Goal: Transaction & Acquisition: Purchase product/service

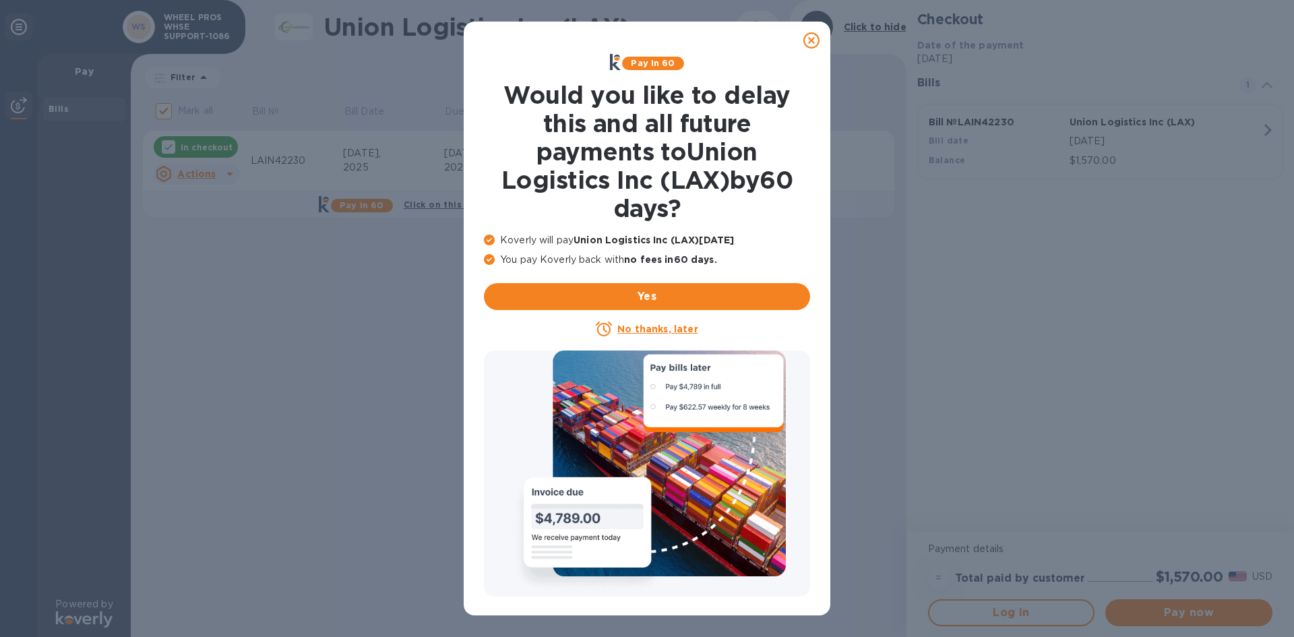
click at [816, 38] on icon at bounding box center [811, 40] width 16 height 16
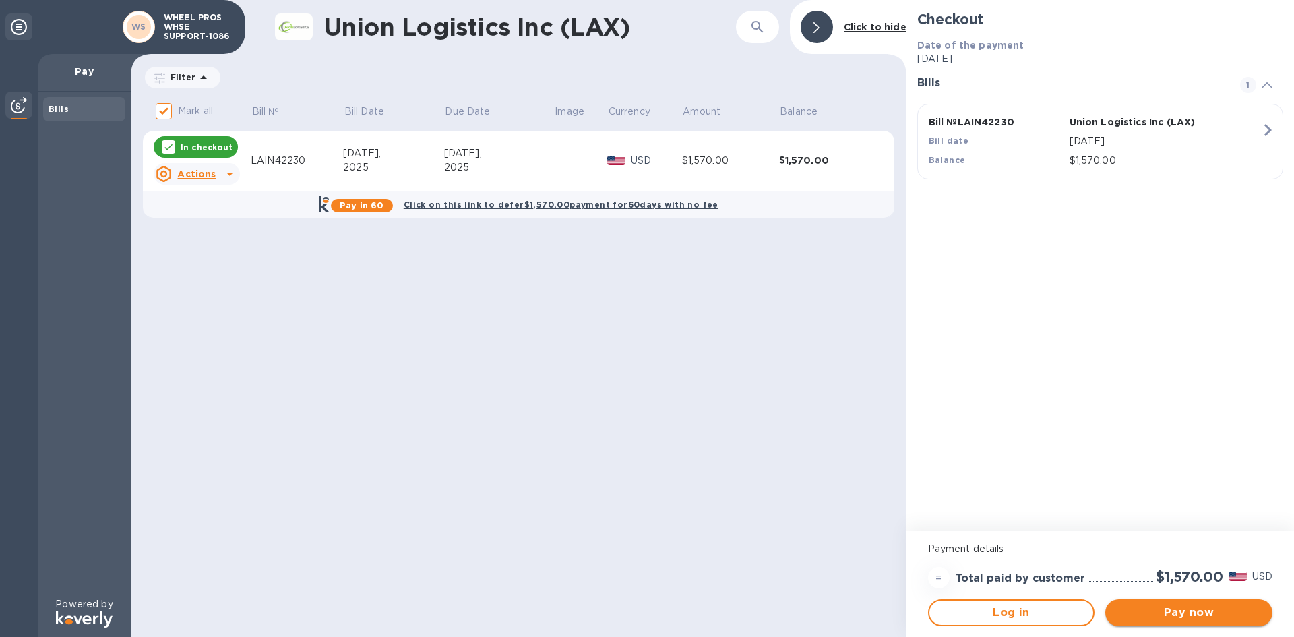
click at [1217, 621] on button "Pay now" at bounding box center [1188, 612] width 167 height 27
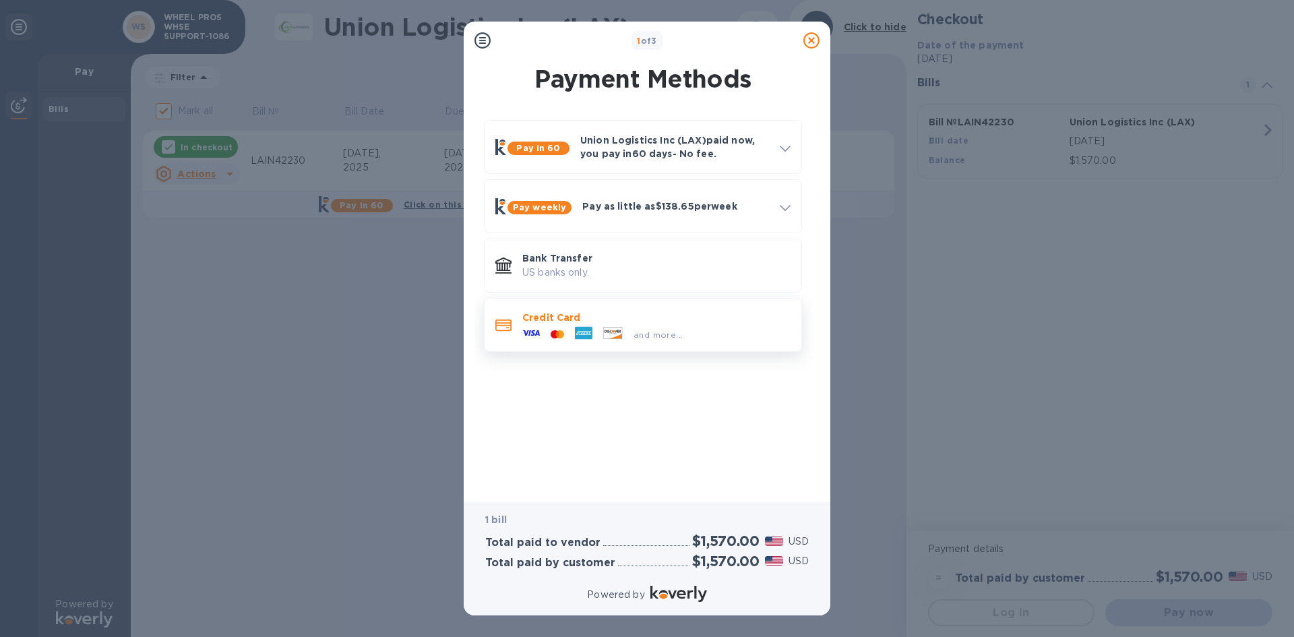
click at [579, 332] on icon at bounding box center [583, 333] width 15 height 4
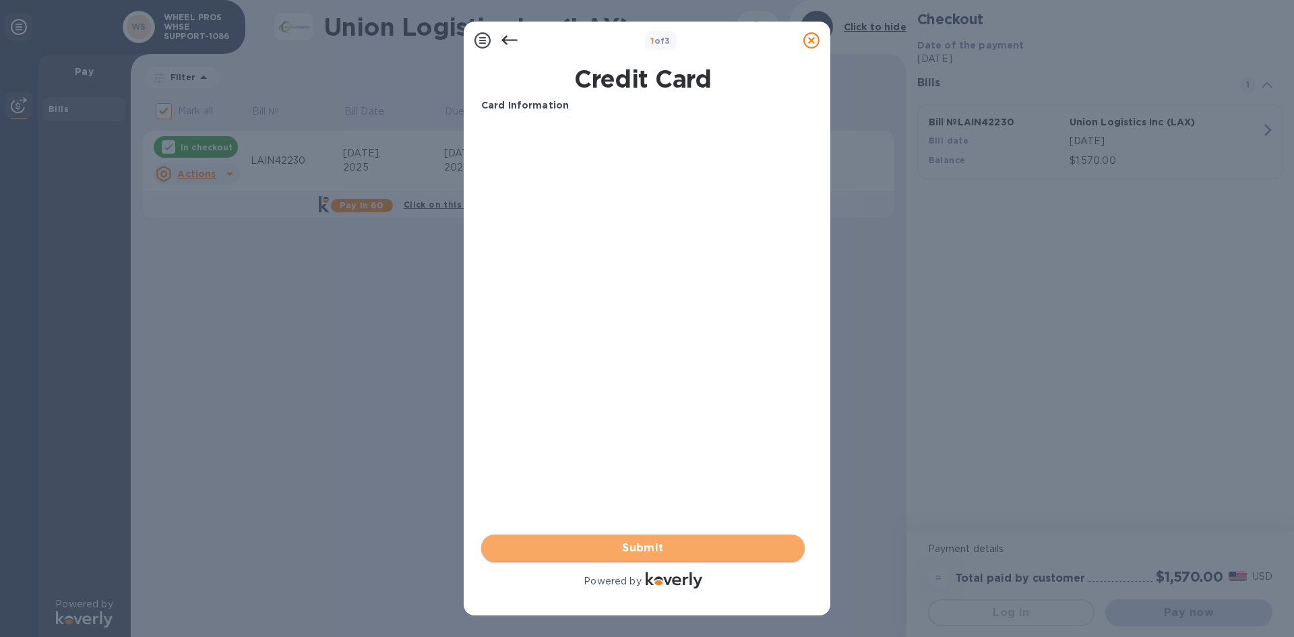
click at [643, 536] on button "Submit" at bounding box center [642, 547] width 323 height 27
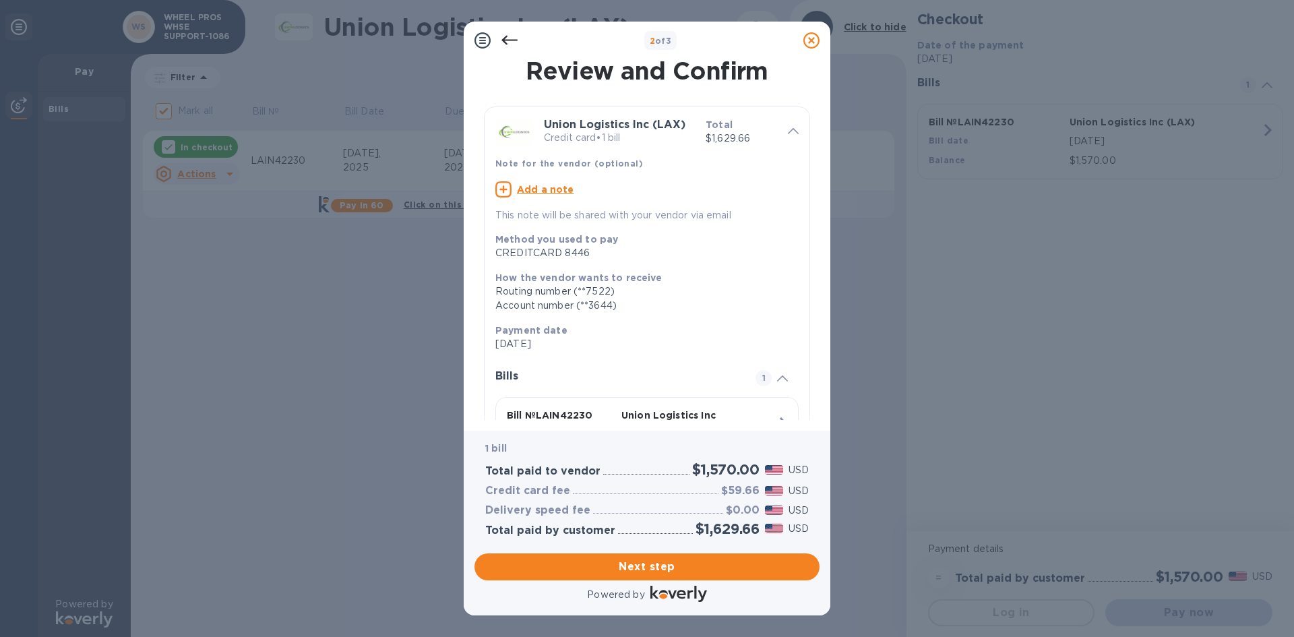
click at [507, 46] on icon at bounding box center [509, 40] width 16 height 16
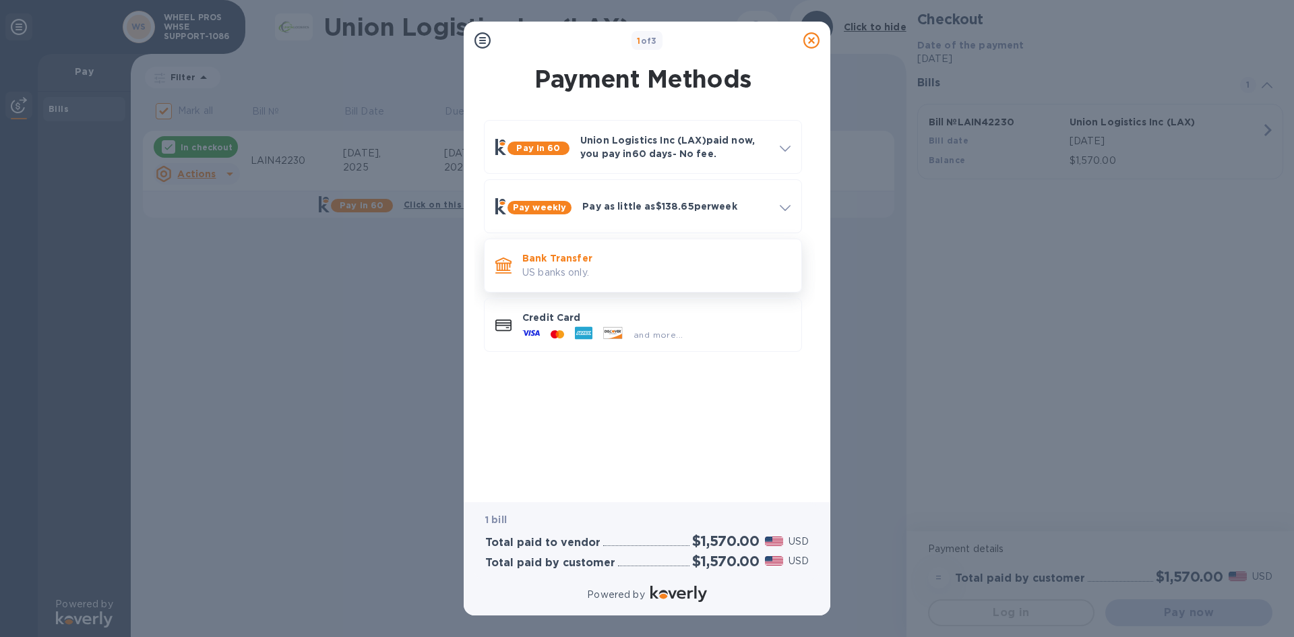
click at [638, 264] on p "Bank Transfer" at bounding box center [656, 257] width 268 height 13
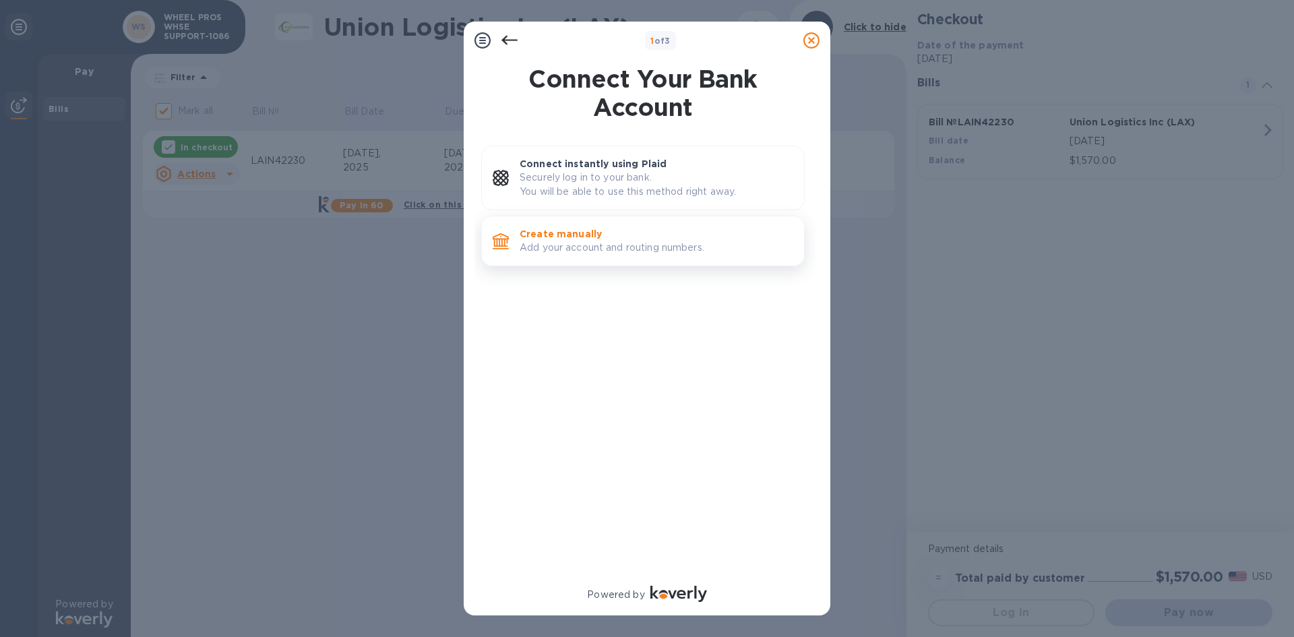
click at [628, 253] on p "Add your account and routing numbers." at bounding box center [656, 248] width 274 height 14
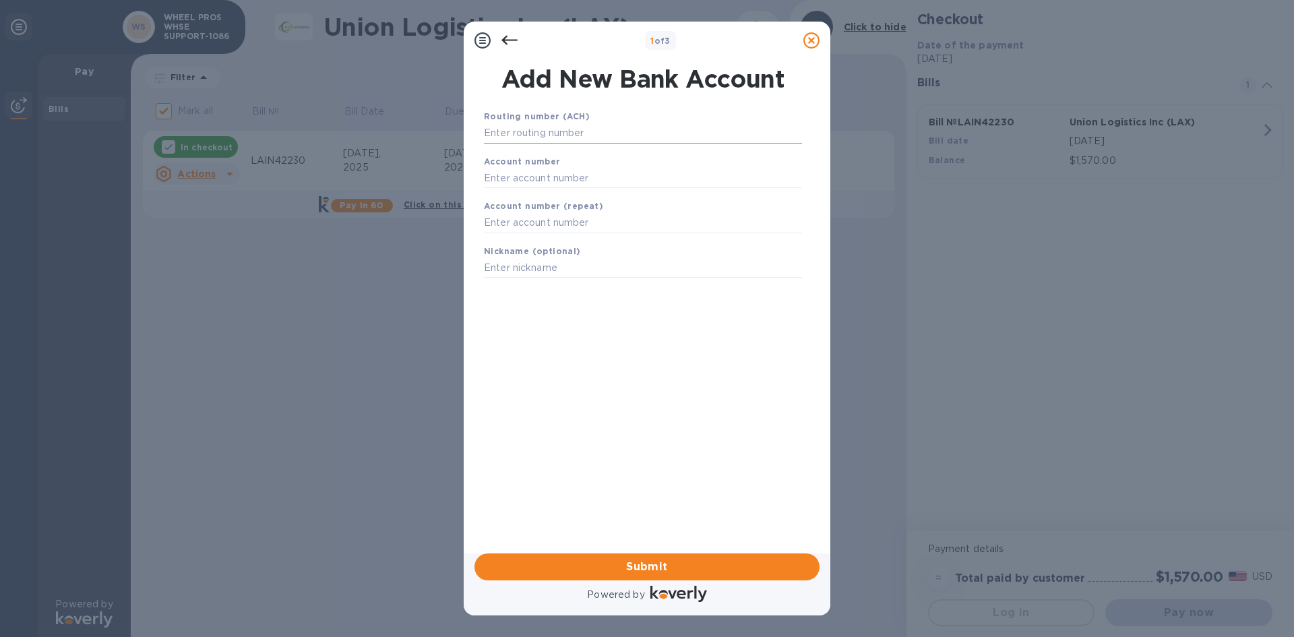
click at [495, 131] on input "text" at bounding box center [643, 133] width 318 height 20
type input "111000614"
click at [585, 201] on input "text" at bounding box center [643, 195] width 318 height 20
type input "216282753"
click at [603, 234] on input "text" at bounding box center [643, 240] width 318 height 20
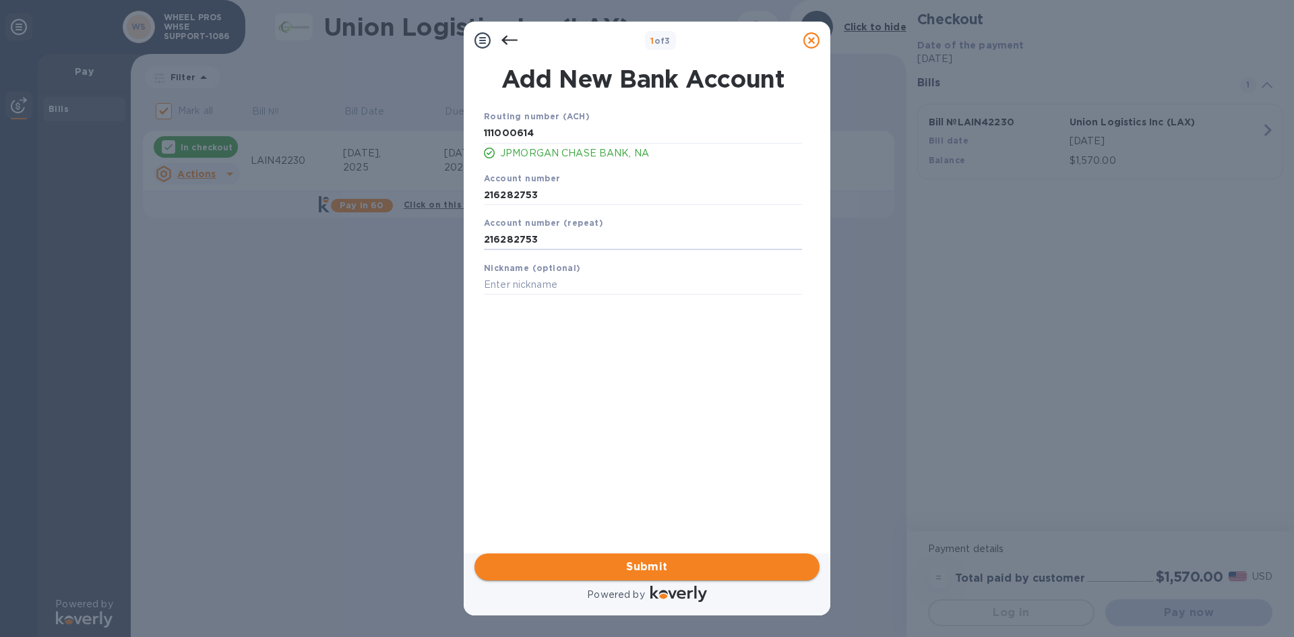
type input "216282753"
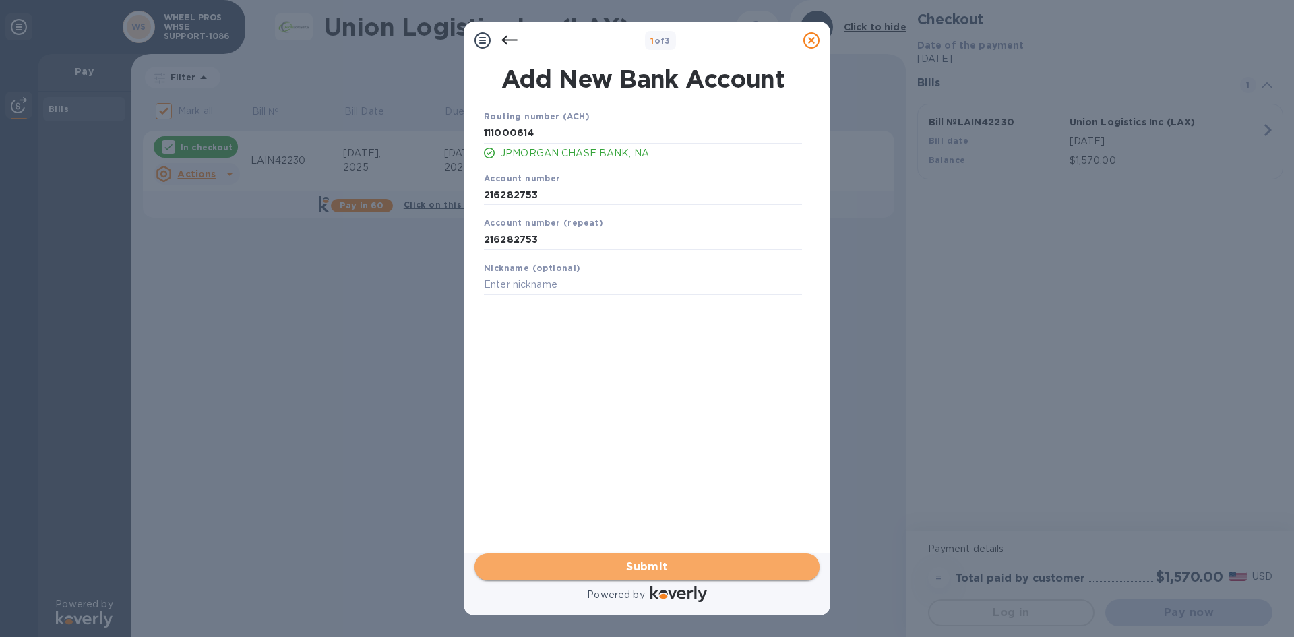
click at [709, 565] on span "Submit" at bounding box center [646, 567] width 323 height 16
